Goal: Task Accomplishment & Management: Manage account settings

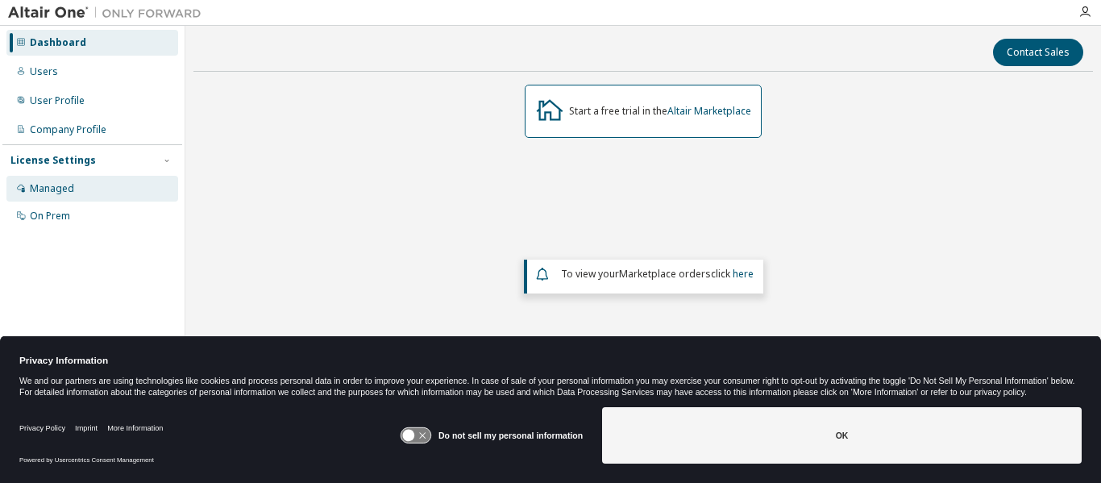
click at [35, 184] on div "Managed" at bounding box center [52, 188] width 44 height 13
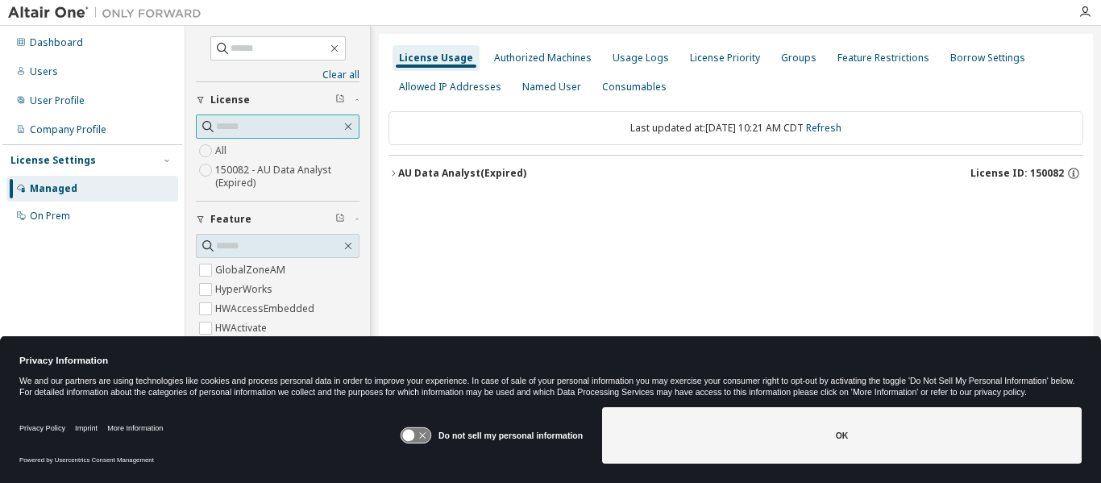
click at [246, 124] on input "text" at bounding box center [278, 126] width 125 height 16
click at [1074, 173] on icon "button" at bounding box center [1073, 173] width 15 height 15
click at [239, 50] on input "text" at bounding box center [279, 48] width 97 height 16
click at [250, 44] on input "text" at bounding box center [279, 48] width 97 height 16
type input "******"
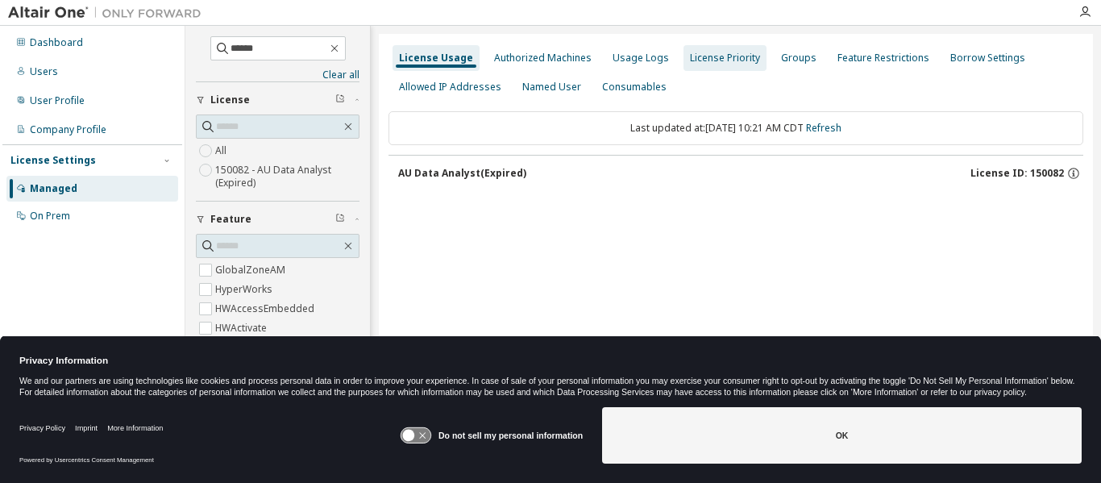
click at [705, 52] on div "License Priority" at bounding box center [725, 58] width 70 height 13
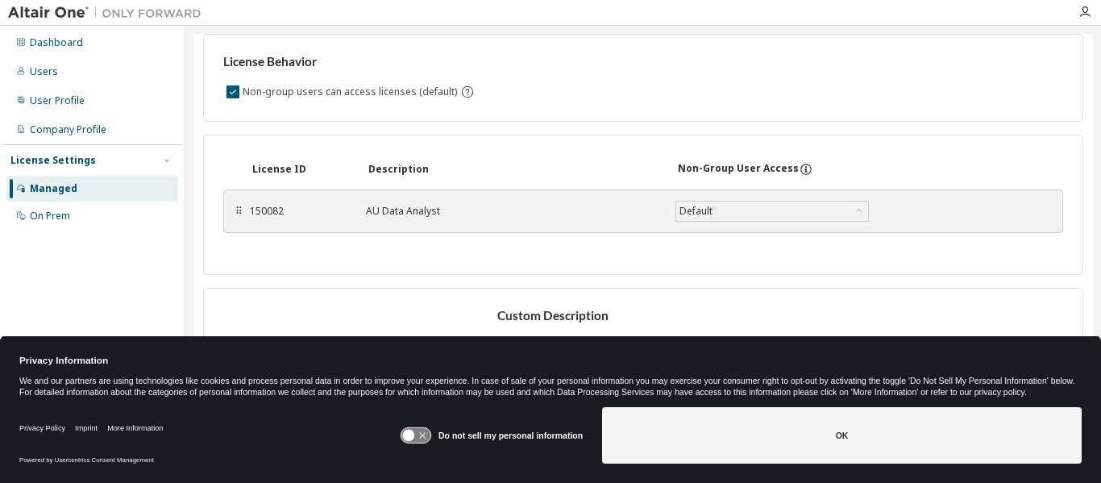
scroll to position [141, 0]
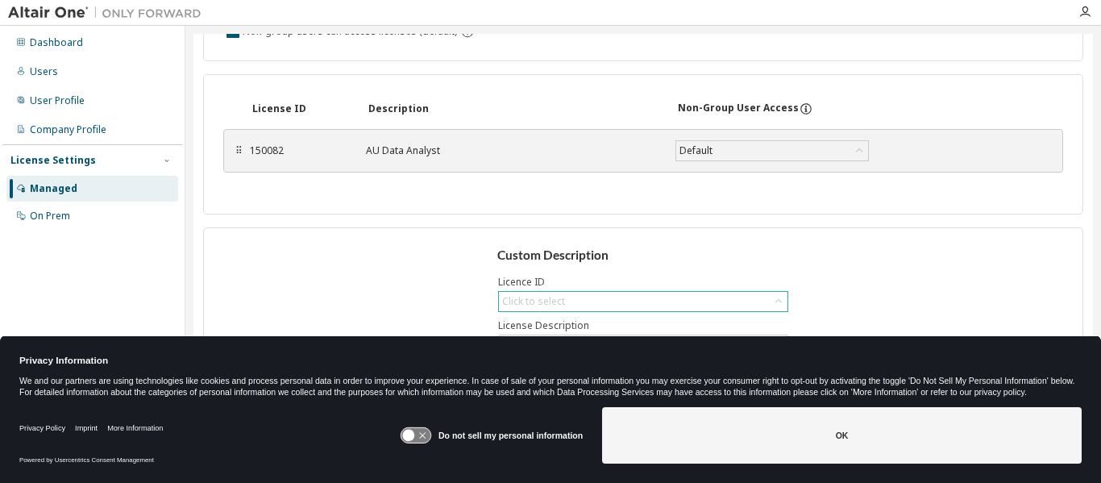
click at [522, 297] on div "Click to select" at bounding box center [533, 301] width 63 height 13
click at [422, 428] on icon at bounding box center [416, 435] width 30 height 15
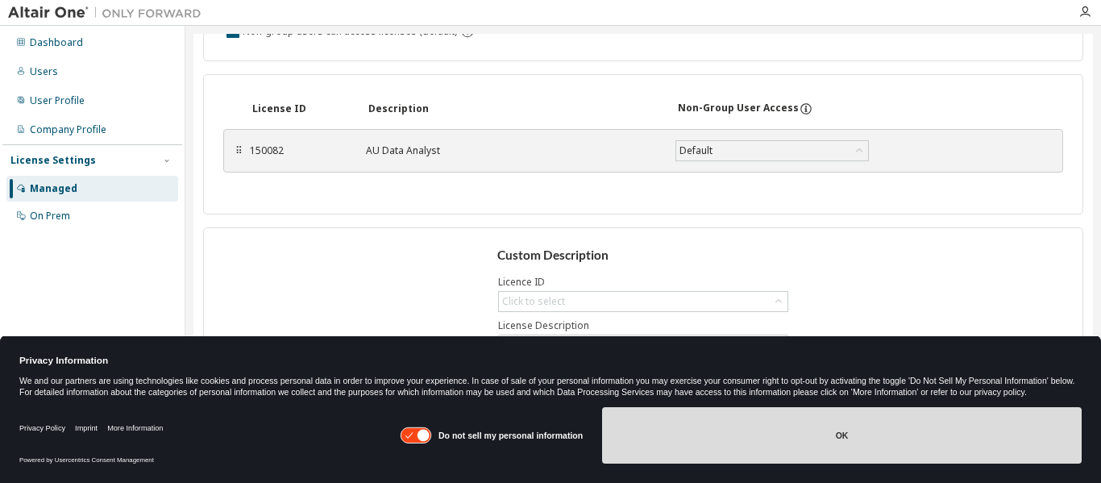
click at [834, 432] on button "OK" at bounding box center [842, 435] width 480 height 56
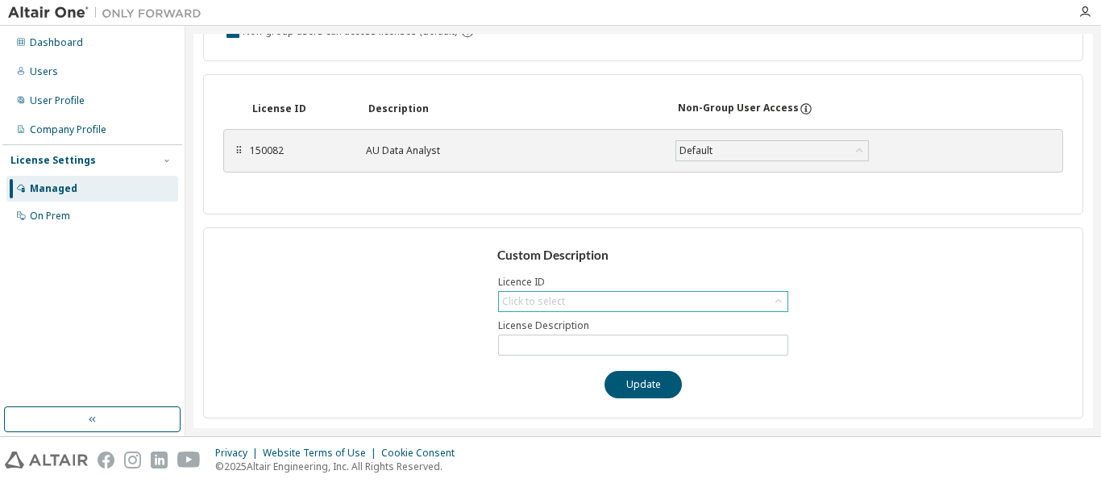
click at [522, 300] on div "Click to select" at bounding box center [533, 301] width 63 height 13
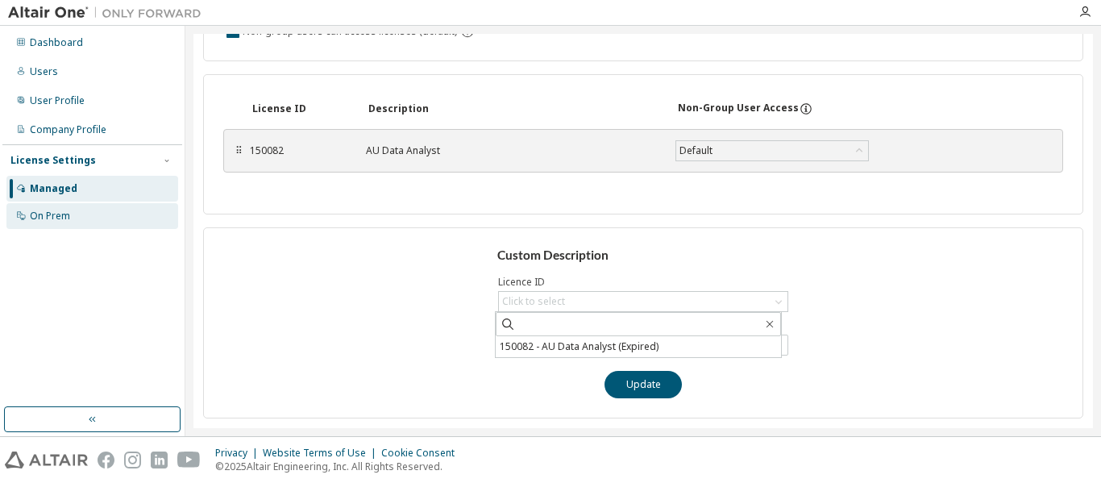
click at [31, 217] on div "On Prem" at bounding box center [50, 216] width 40 height 13
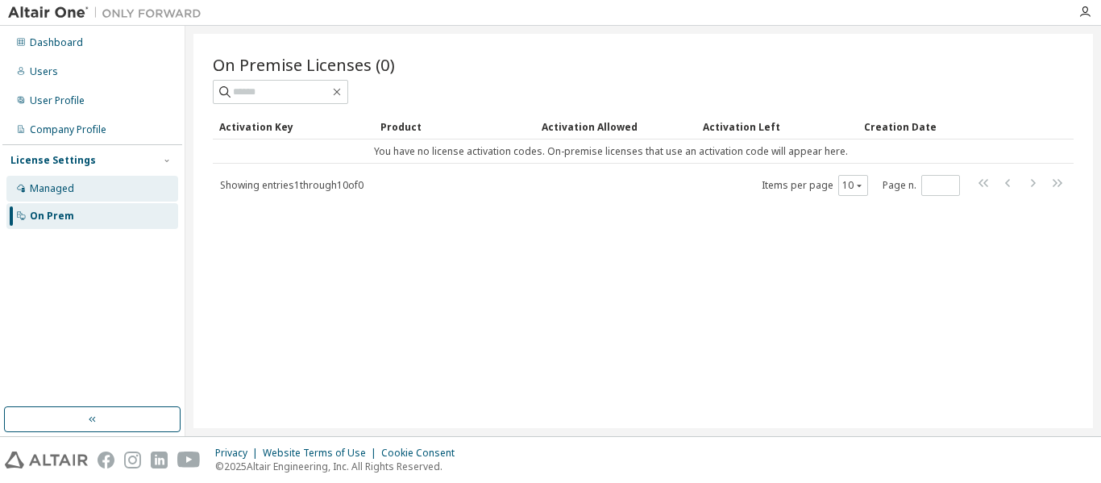
click at [56, 193] on div "Managed" at bounding box center [52, 188] width 44 height 13
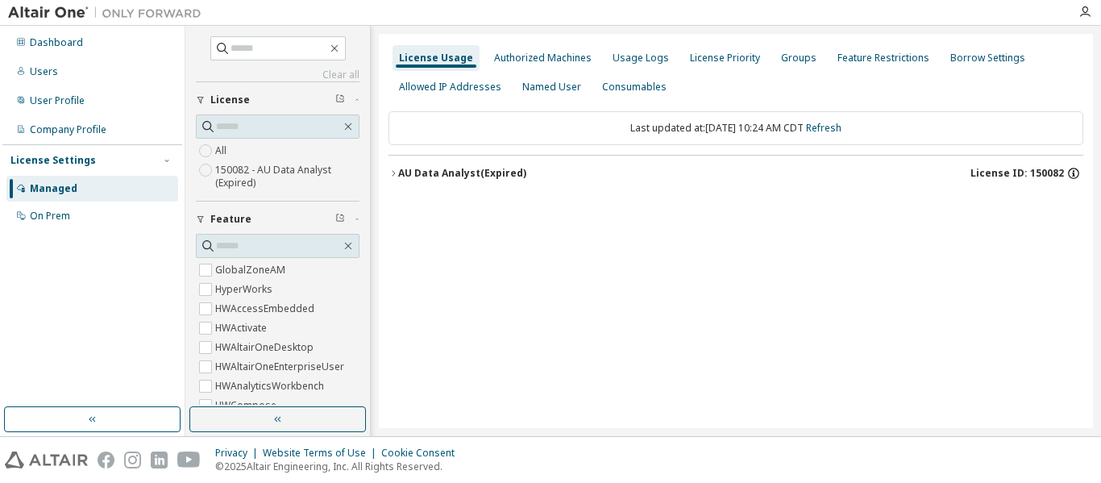
click at [1073, 174] on icon "button" at bounding box center [1073, 173] width 15 height 15
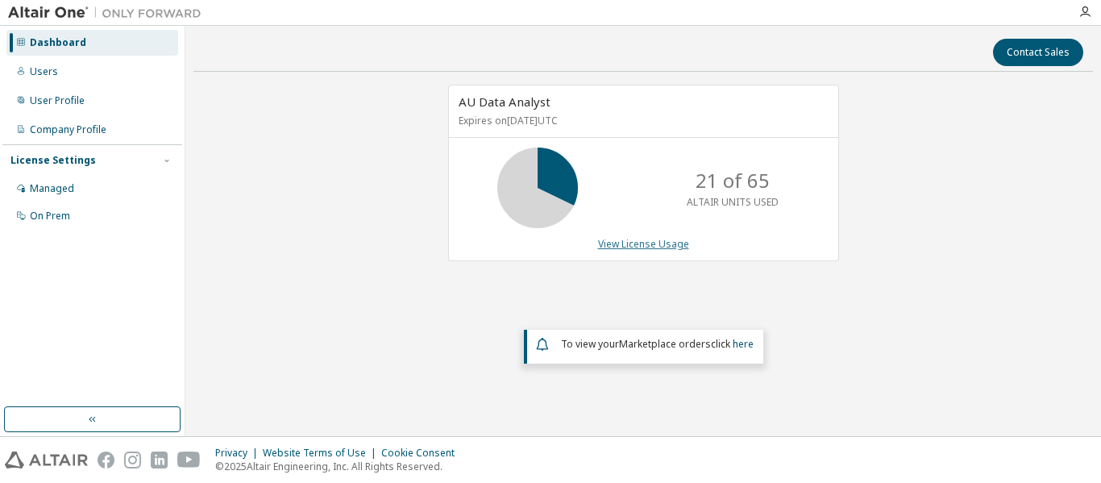
click at [644, 243] on link "View License Usage" at bounding box center [643, 244] width 91 height 14
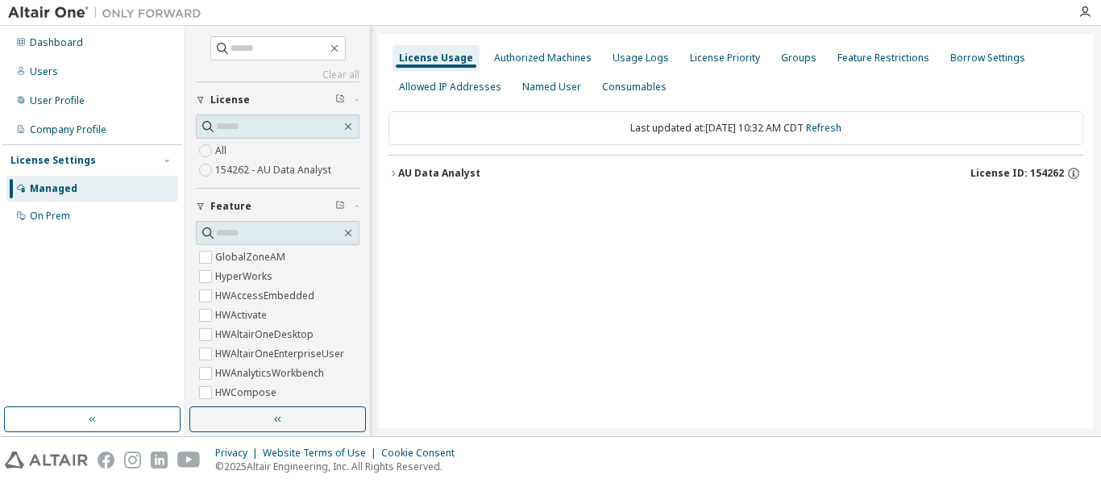
click at [393, 172] on icon "button" at bounding box center [394, 173] width 10 height 10
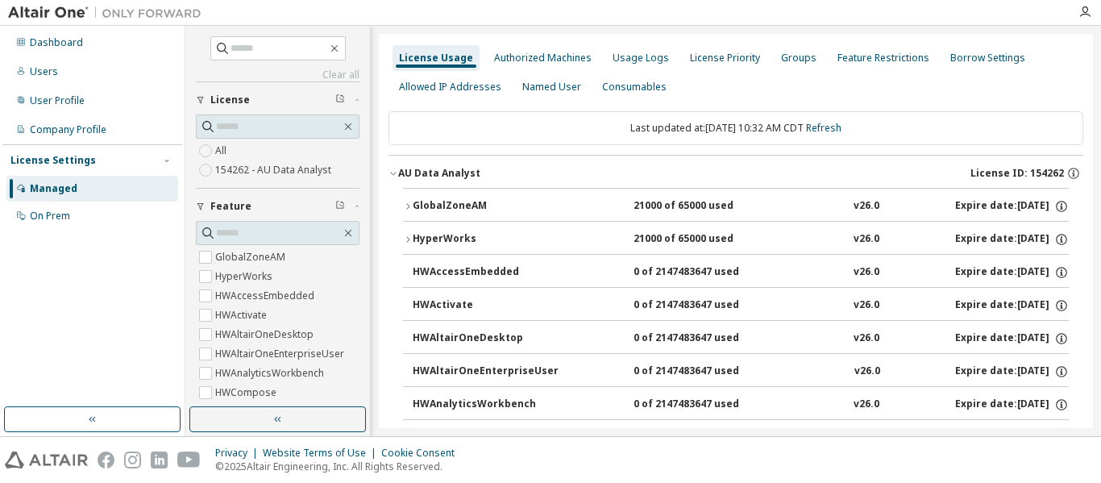
click at [409, 204] on icon "button" at bounding box center [408, 207] width 10 height 10
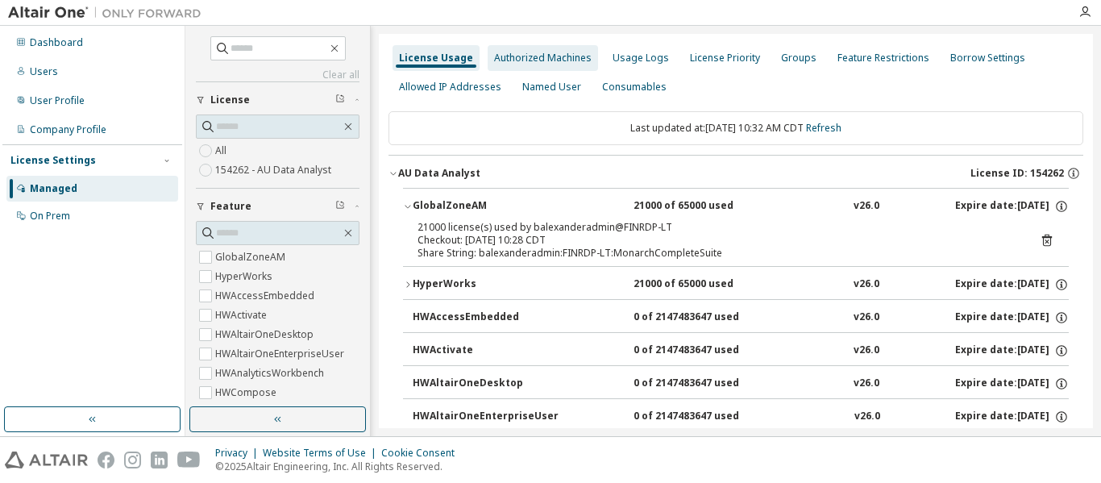
click at [517, 58] on div "Authorized Machines" at bounding box center [543, 58] width 98 height 13
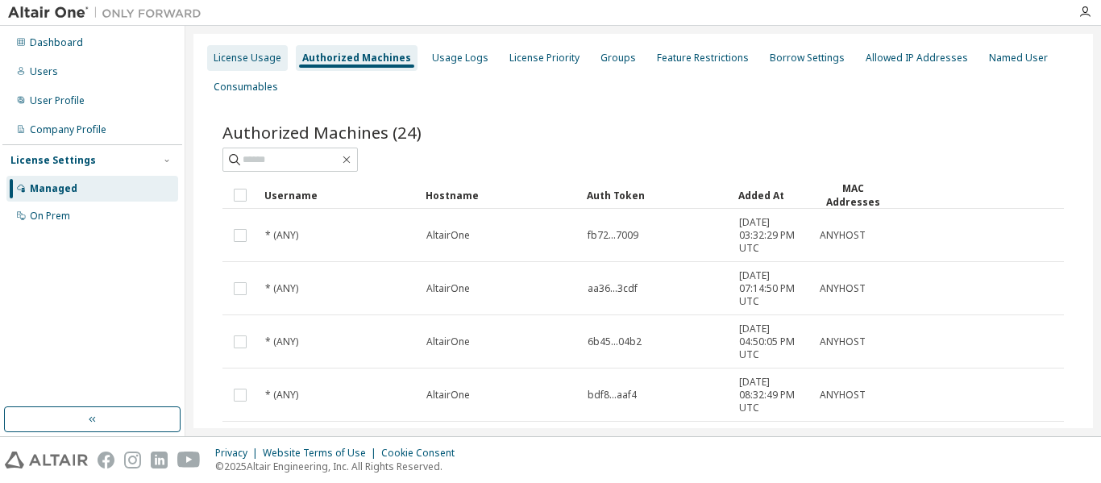
click at [250, 60] on div "License Usage" at bounding box center [248, 58] width 68 height 13
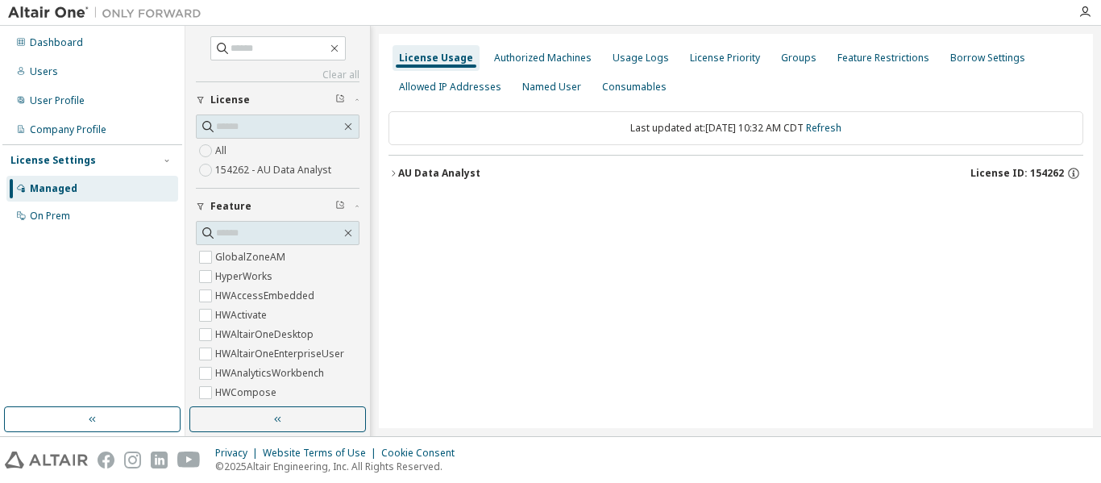
click at [391, 173] on icon "button" at bounding box center [394, 173] width 10 height 10
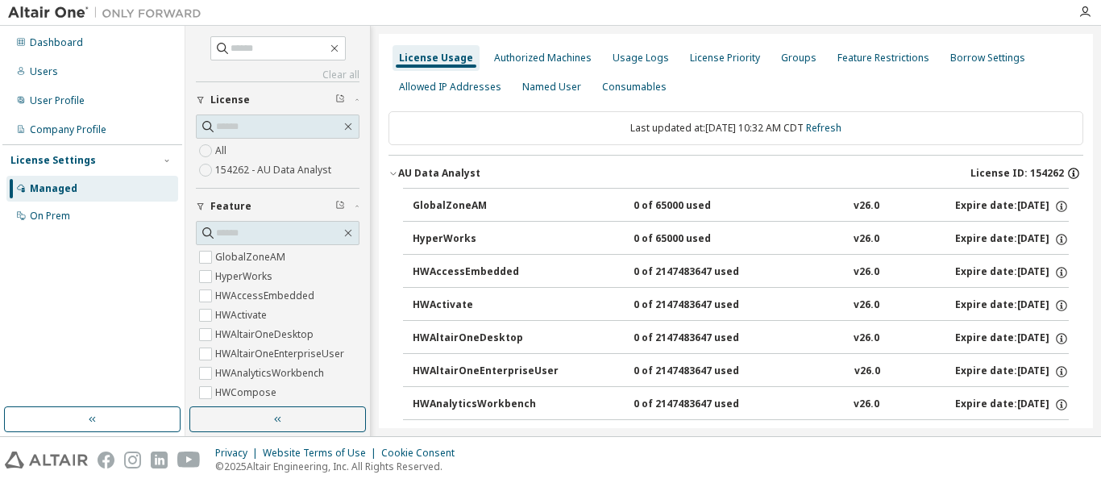
click at [1066, 172] on icon "button" at bounding box center [1073, 173] width 15 height 15
click at [533, 52] on div "Authorized Machines" at bounding box center [543, 58] width 98 height 13
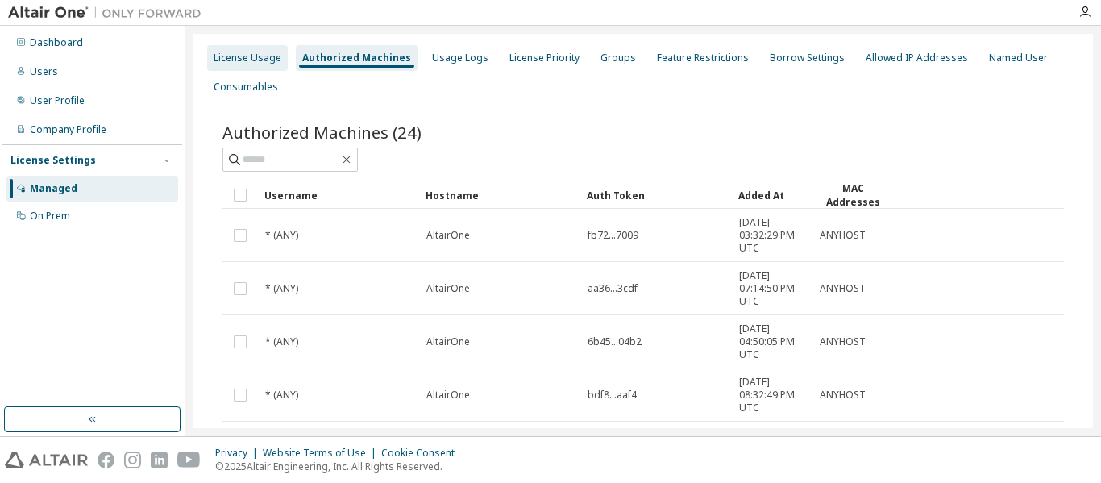
click at [241, 56] on div "License Usage" at bounding box center [248, 58] width 68 height 13
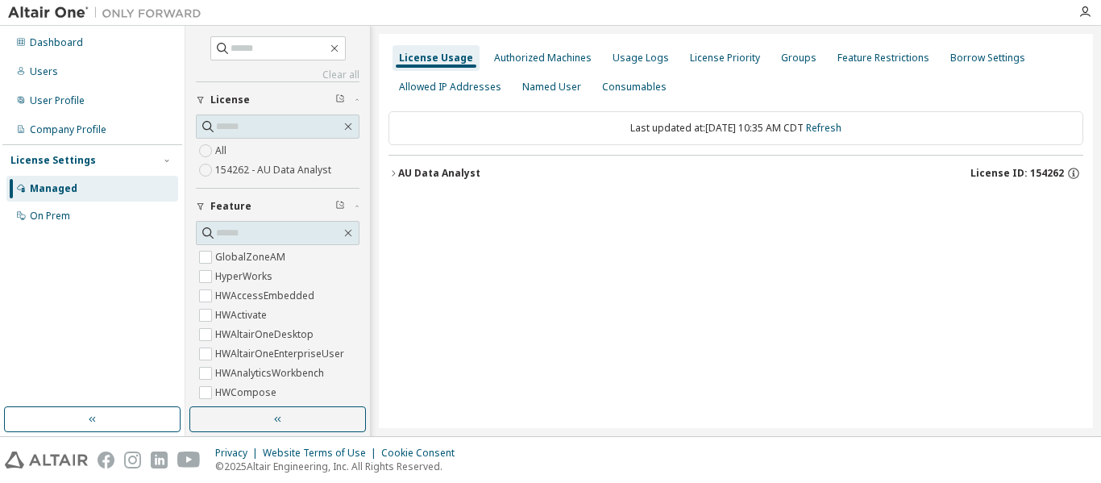
click at [393, 172] on icon "button" at bounding box center [393, 173] width 3 height 6
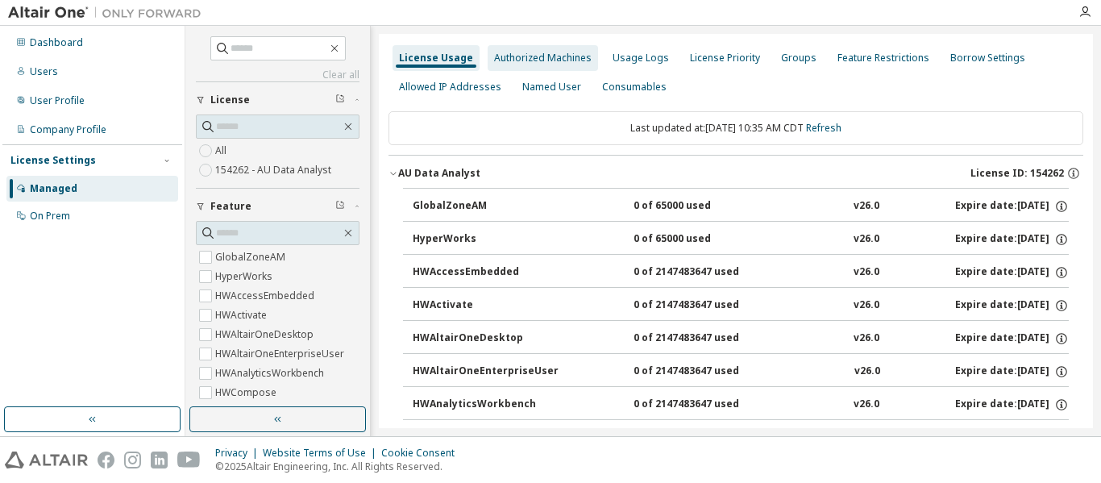
click at [533, 56] on div "Authorized Machines" at bounding box center [543, 58] width 98 height 13
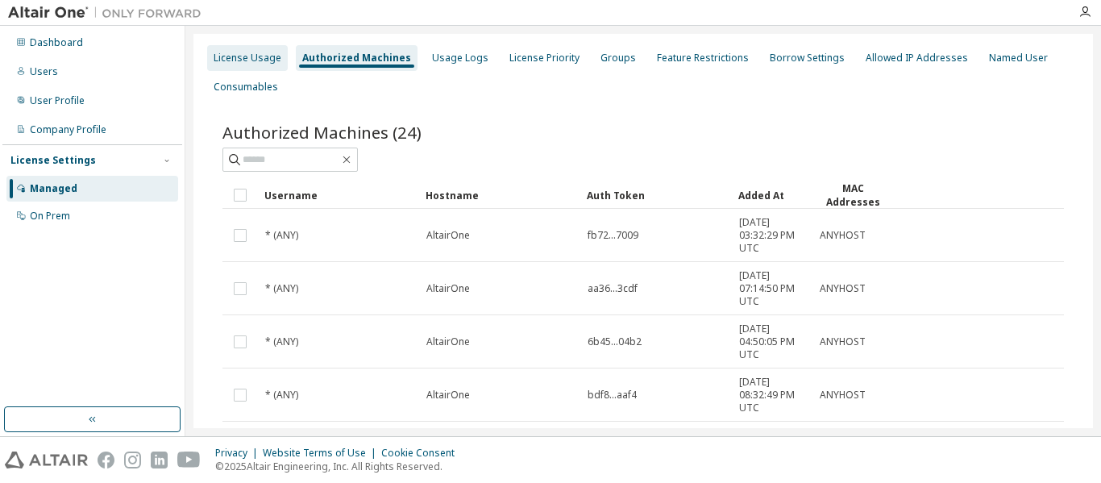
click at [247, 62] on div "License Usage" at bounding box center [248, 58] width 68 height 13
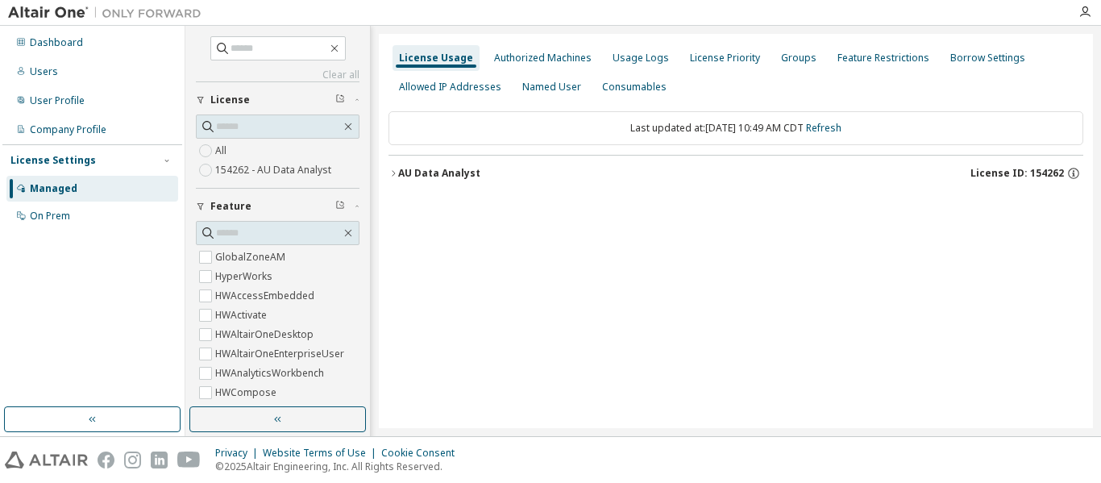
click at [392, 171] on icon "button" at bounding box center [394, 173] width 10 height 10
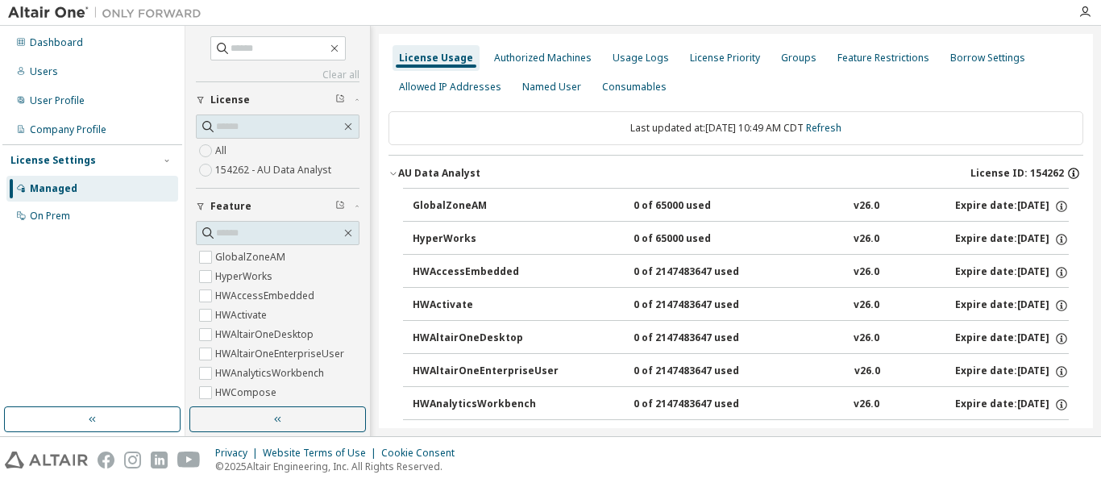
click at [1066, 170] on icon "button" at bounding box center [1073, 173] width 15 height 15
